Goal: Task Accomplishment & Management: Manage account settings

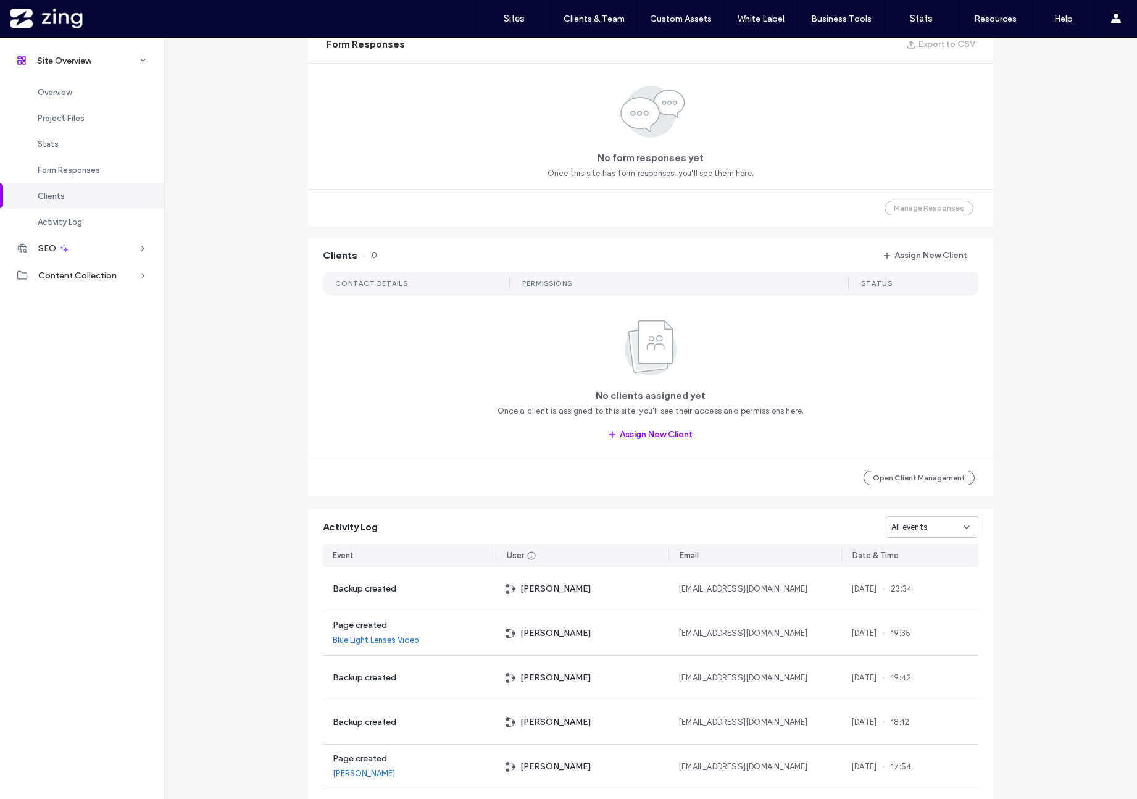
scroll to position [915, 0]
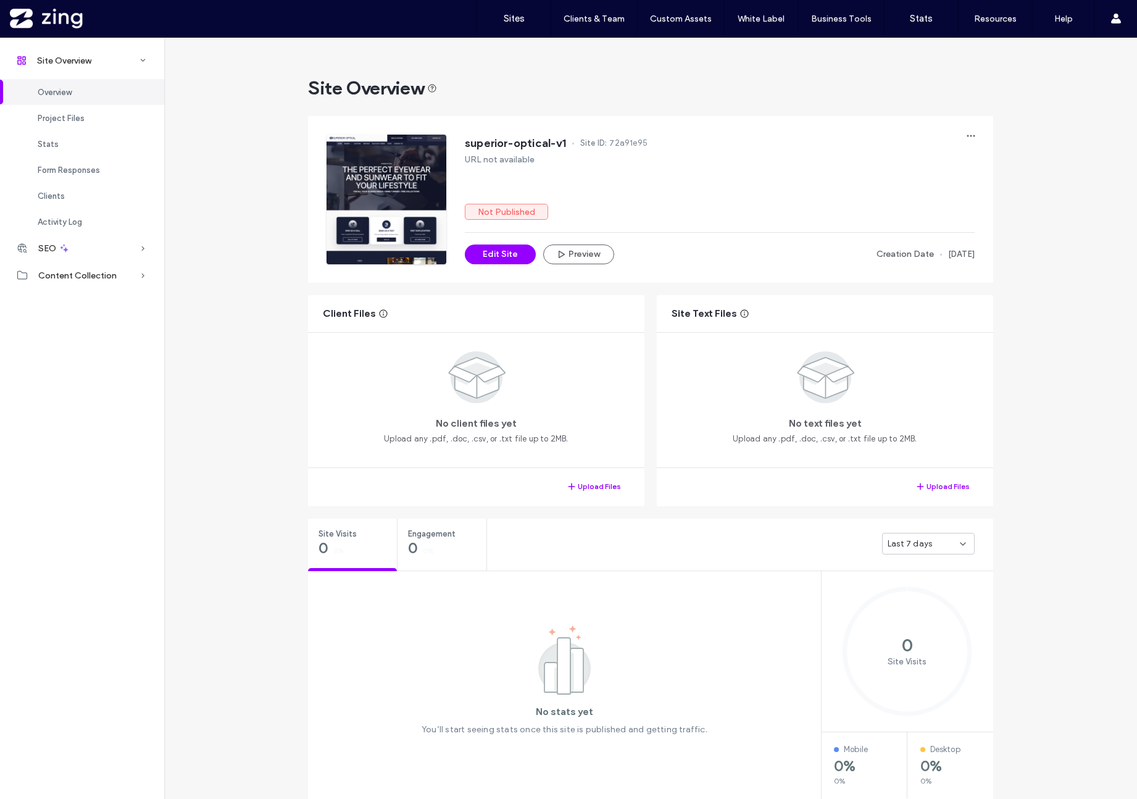
click at [591, 264] on button "Preview" at bounding box center [578, 254] width 71 height 20
drag, startPoint x: 226, startPoint y: 110, endPoint x: 305, endPoint y: 127, distance: 80.6
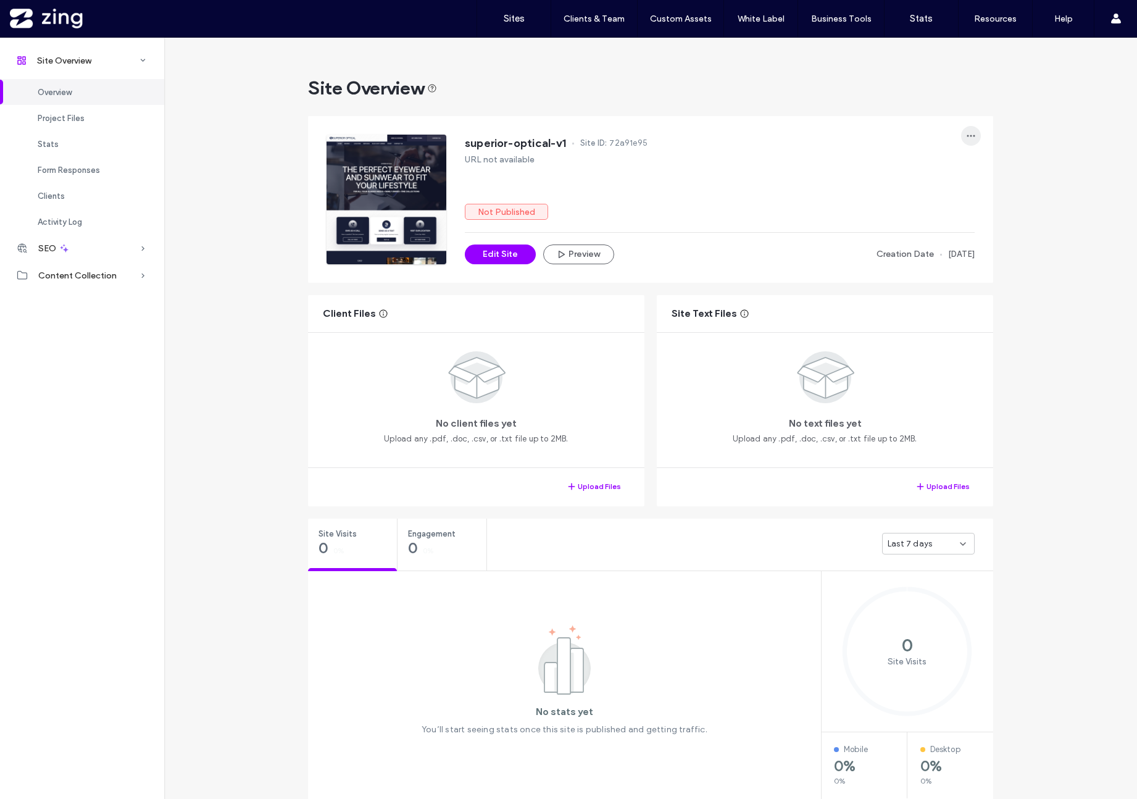
click at [969, 141] on span "button" at bounding box center [971, 136] width 20 height 20
click at [955, 261] on div "Transfer Site" at bounding box center [921, 261] width 110 height 23
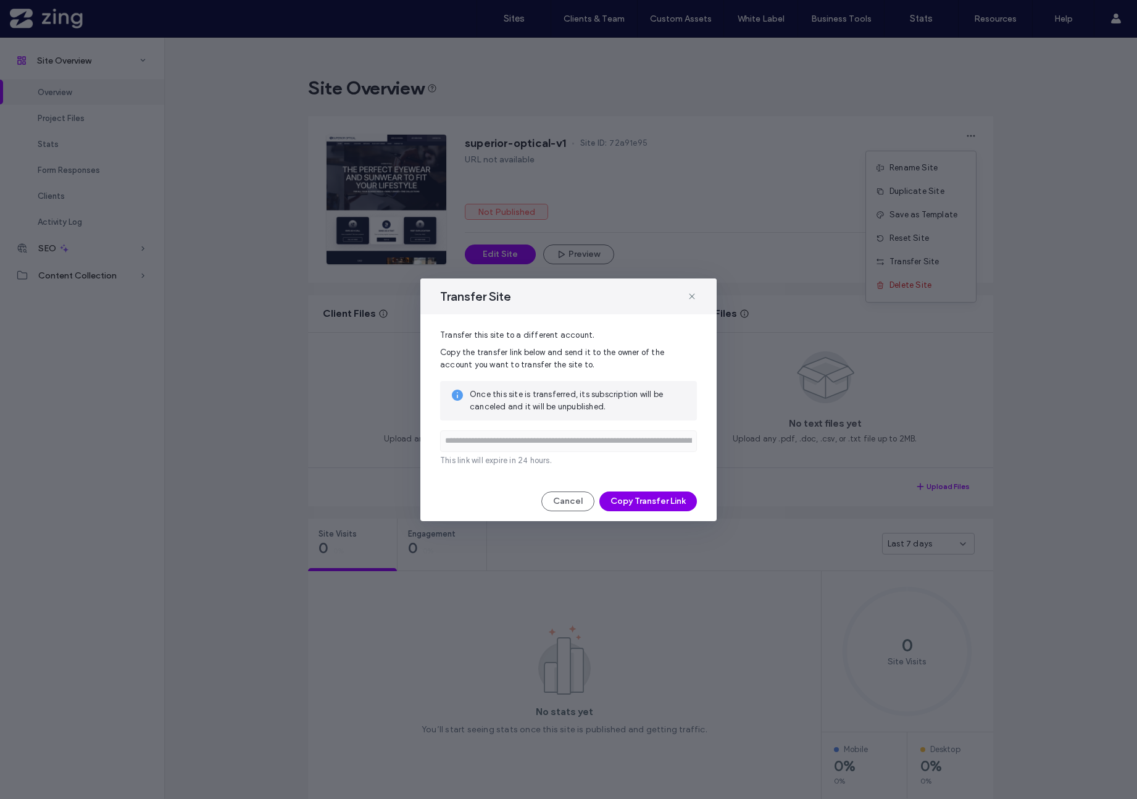
click at [642, 504] on button "Copy Transfer Link" at bounding box center [648, 501] width 98 height 20
click at [694, 294] on icon at bounding box center [692, 296] width 10 height 10
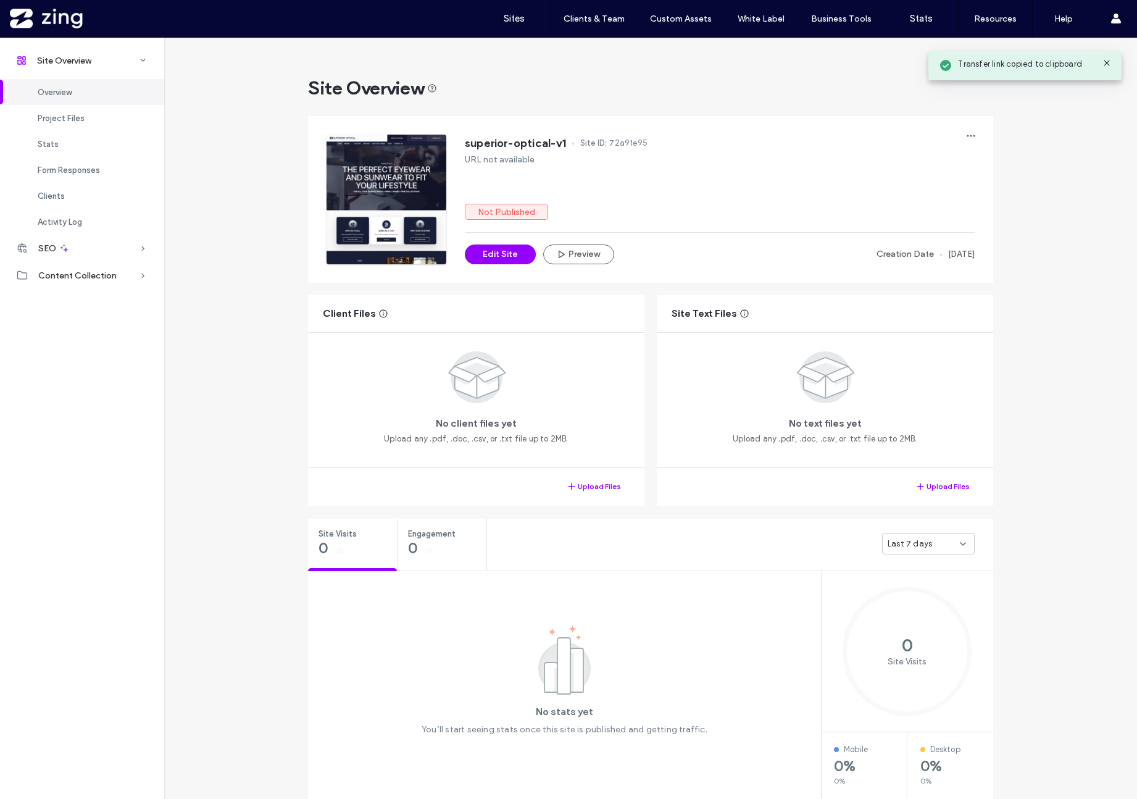
drag, startPoint x: 695, startPoint y: 193, endPoint x: 685, endPoint y: 195, distance: 10.2
click at [694, 193] on div "superior-optical-v1 Site ID: 72a91e95 URL not available Not Published Edit Site…" at bounding box center [720, 200] width 510 height 130
